Goal: Task Accomplishment & Management: Complete application form

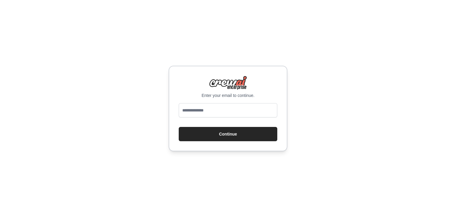
click at [217, 109] on input "email" at bounding box center [228, 110] width 99 height 14
type input "**********"
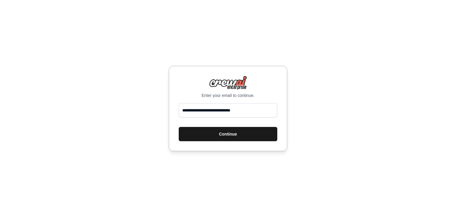
click at [221, 132] on button "Continue" at bounding box center [228, 134] width 99 height 14
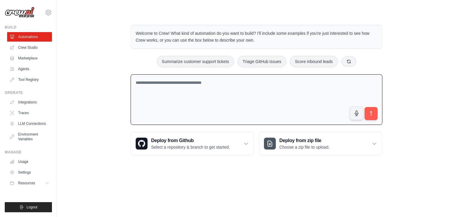
click at [262, 98] on textarea at bounding box center [257, 99] width 252 height 51
